Goal: Task Accomplishment & Management: Manage account settings

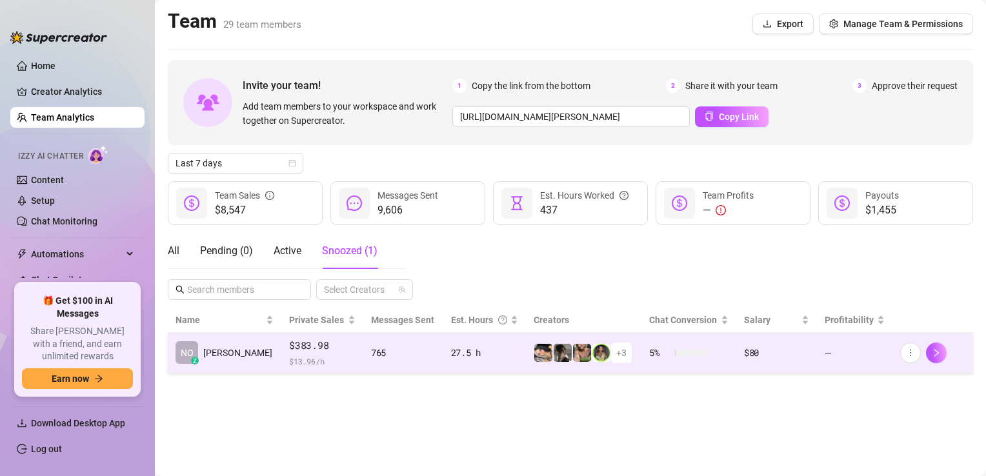
click at [281, 364] on td "$383.98 $ 13.96 /h" at bounding box center [322, 353] width 82 height 41
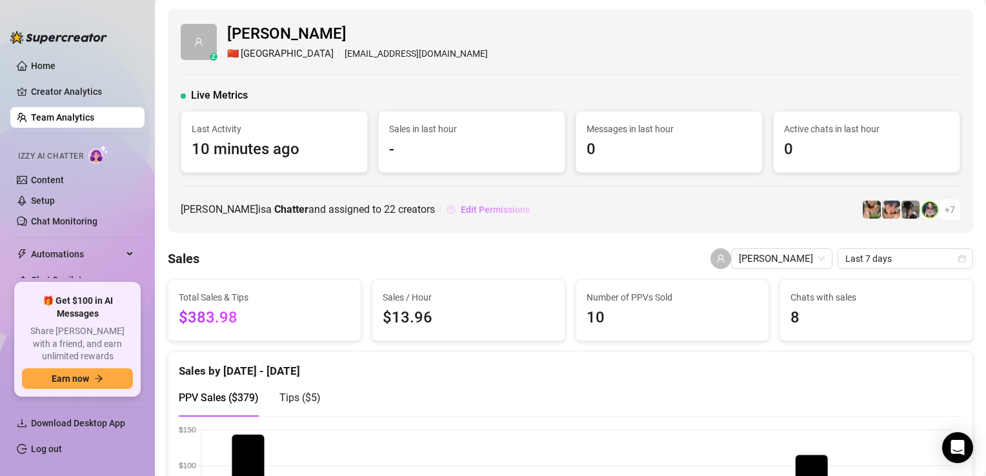
click at [463, 210] on span "Edit Permissions" at bounding box center [495, 209] width 69 height 10
